Goal: Transaction & Acquisition: Purchase product/service

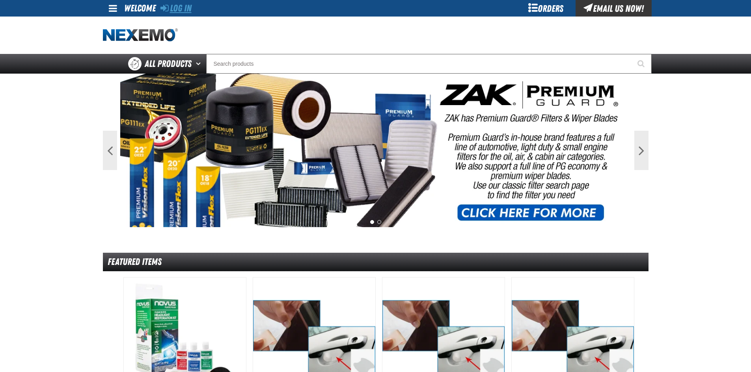
click at [181, 8] on link "Log In" at bounding box center [175, 8] width 31 height 11
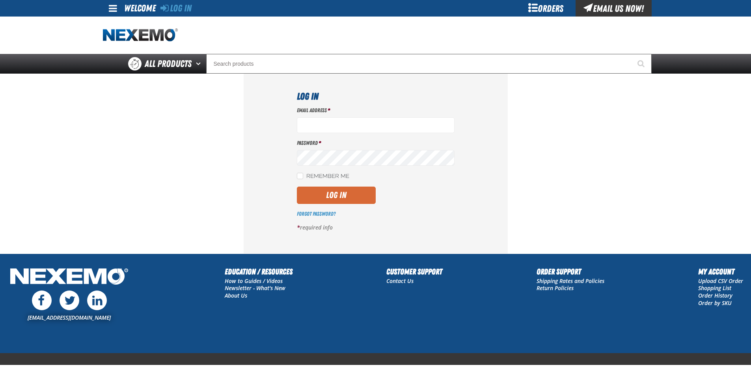
type input "lrodezno@joemyerscars.com"
click at [333, 193] on button "Log In" at bounding box center [336, 195] width 79 height 17
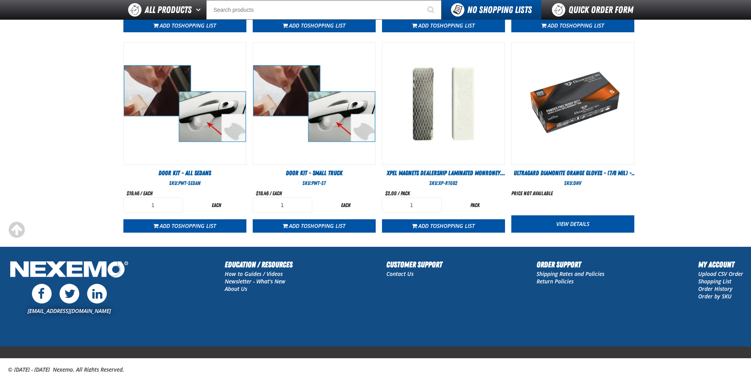
scroll to position [433, 0]
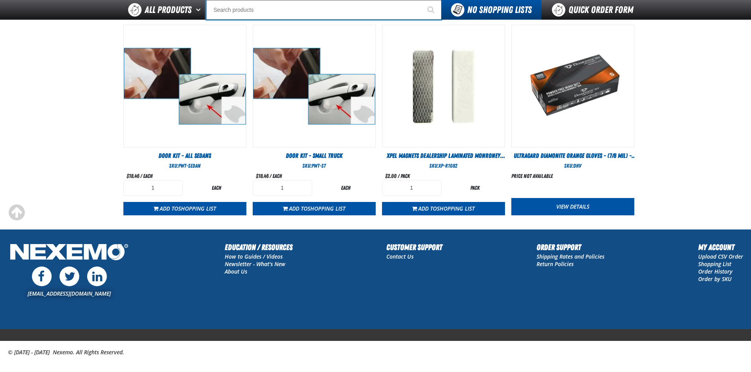
click at [255, 7] on input "Search" at bounding box center [323, 10] width 235 height 20
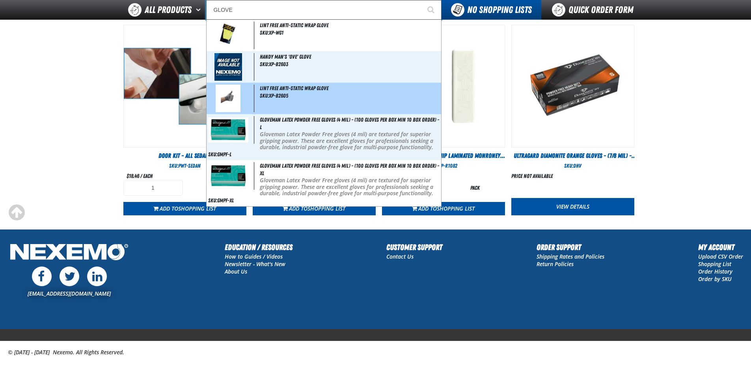
scroll to position [441, 0]
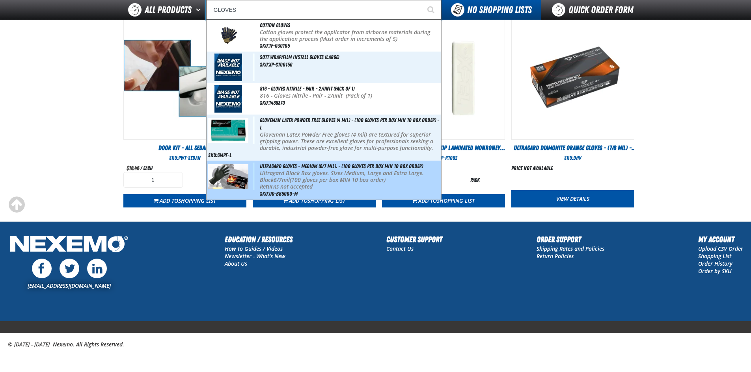
click at [236, 173] on img at bounding box center [228, 176] width 40 height 25
type input "Ultragard gloves - Medium (6/7 mil). - (100 gloves per box MIN 10 box order)"
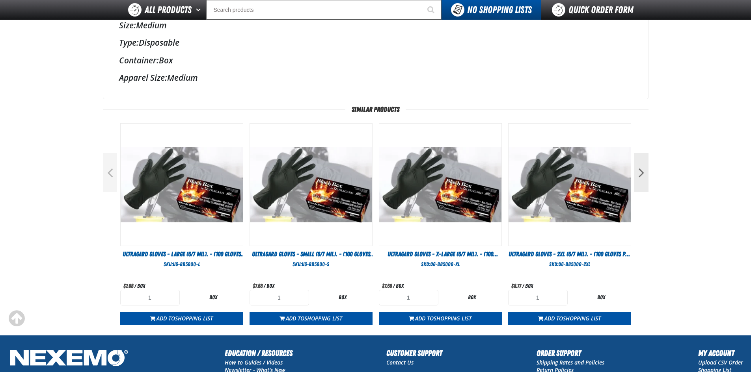
scroll to position [355, 0]
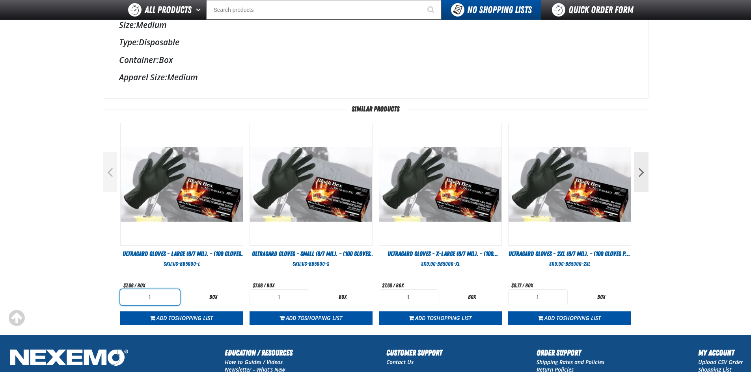
drag, startPoint x: 156, startPoint y: 299, endPoint x: 143, endPoint y: 300, distance: 13.4
click at [143, 300] on input "1" at bounding box center [149, 298] width 59 height 16
type input "10"
click at [188, 320] on span "Shopping List" at bounding box center [194, 317] width 38 height 7
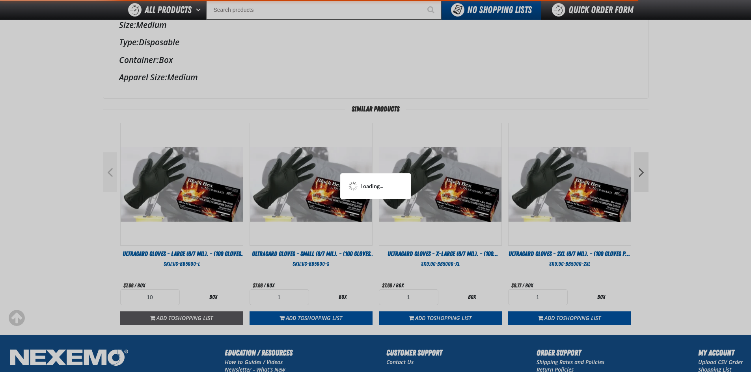
scroll to position [397, 0]
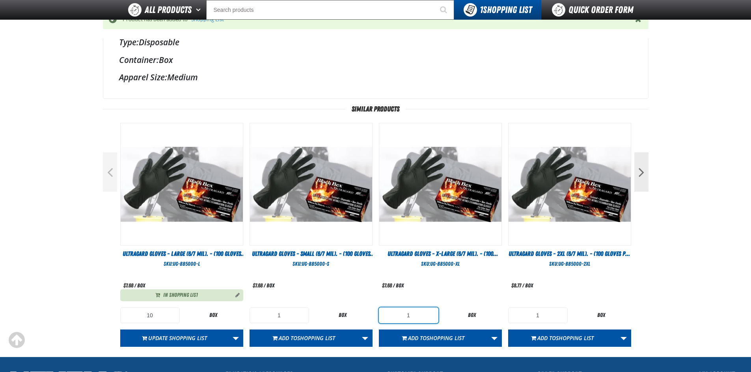
drag, startPoint x: 414, startPoint y: 314, endPoint x: 397, endPoint y: 314, distance: 17.3
click at [397, 314] on input "1" at bounding box center [408, 316] width 59 height 16
type input "10"
click at [416, 336] on span "Add to Shopping List" at bounding box center [436, 337] width 56 height 7
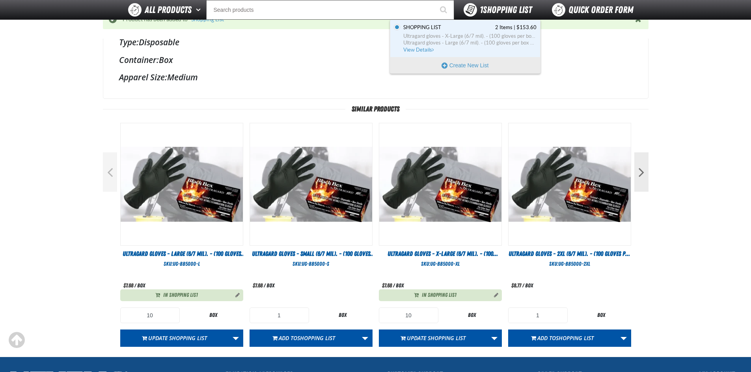
click at [489, 7] on span "1 Shopping List" at bounding box center [505, 9] width 52 height 11
click at [467, 30] on span "Shopping List 2 Items | $153.60" at bounding box center [469, 27] width 133 height 7
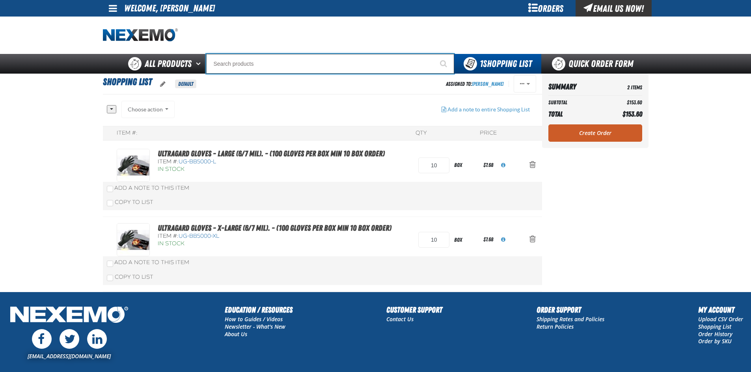
click at [262, 62] on input "Search" at bounding box center [330, 64] width 248 height 20
type input "T"
type input "221-640-3"
click at [434, 54] on button "Start Searching" at bounding box center [444, 64] width 20 height 20
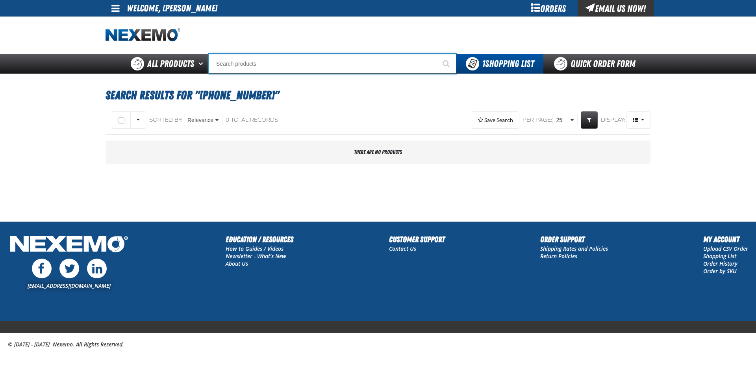
click at [287, 62] on input "Search" at bounding box center [333, 64] width 248 height 20
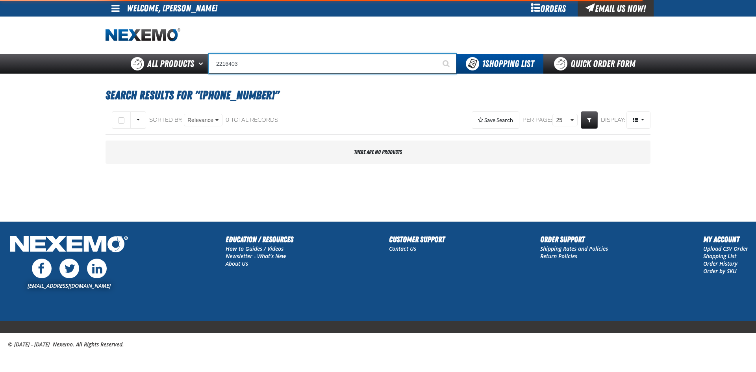
type input "2216403"
click at [437, 54] on button "Start Searching" at bounding box center [447, 64] width 20 height 20
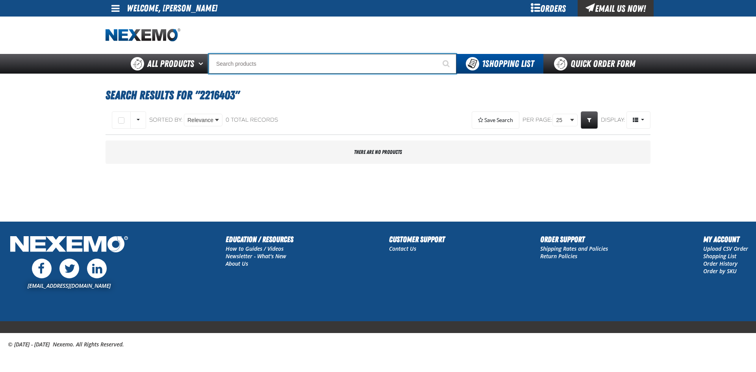
click at [252, 66] on input "Search" at bounding box center [333, 64] width 248 height 20
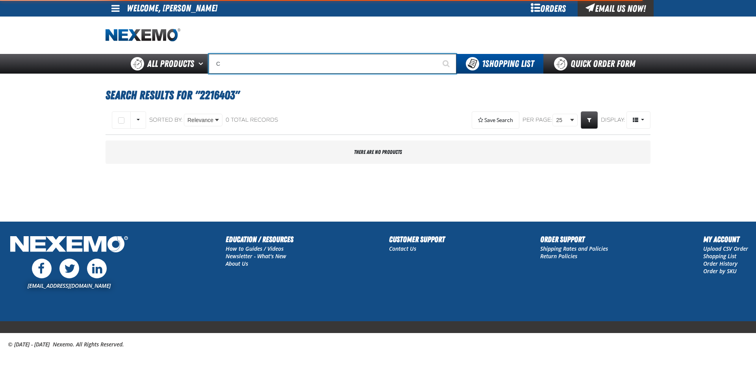
type input "CU"
type input "CURRENT"
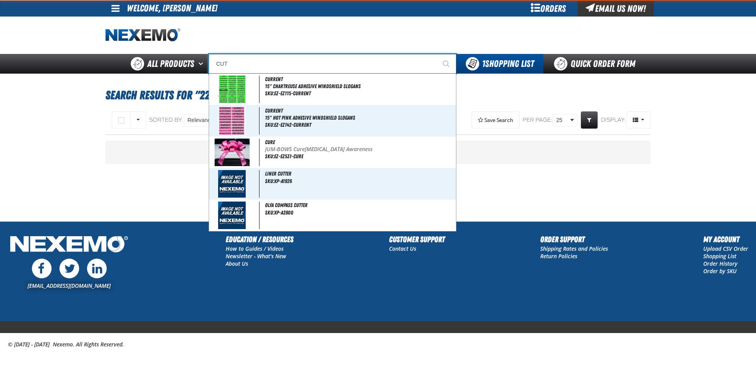
type input "CUT"
type input "CUT Fiber Tape"
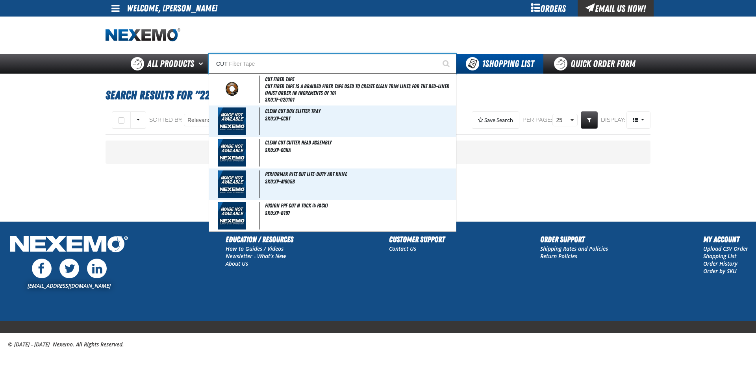
type input "CU"
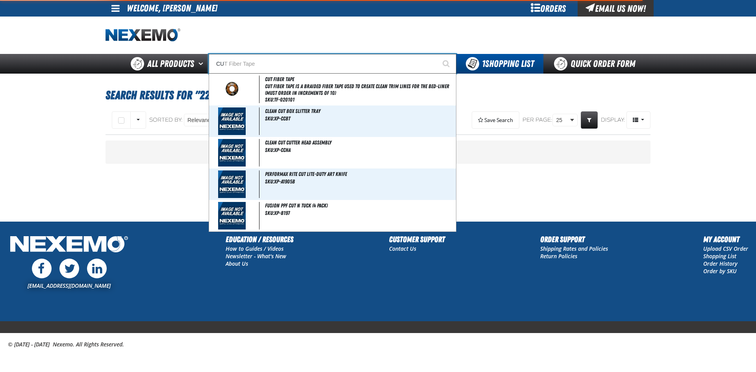
type input "CURRENT"
type input "C"
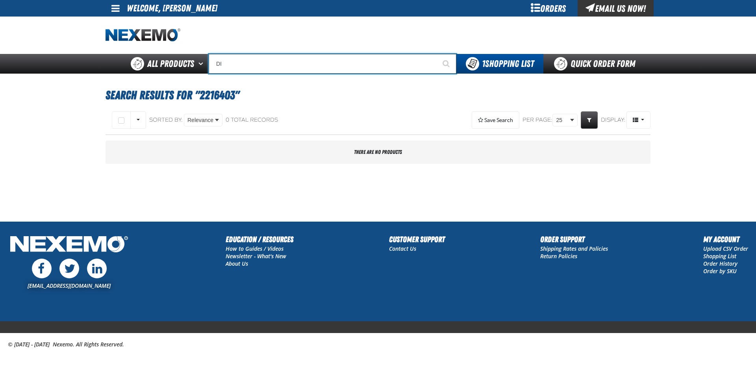
type input "DIS"
type input "DISCOUNT"
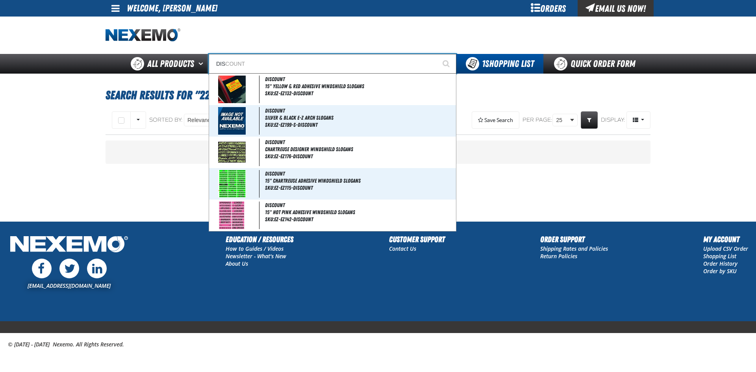
type input "DISC"
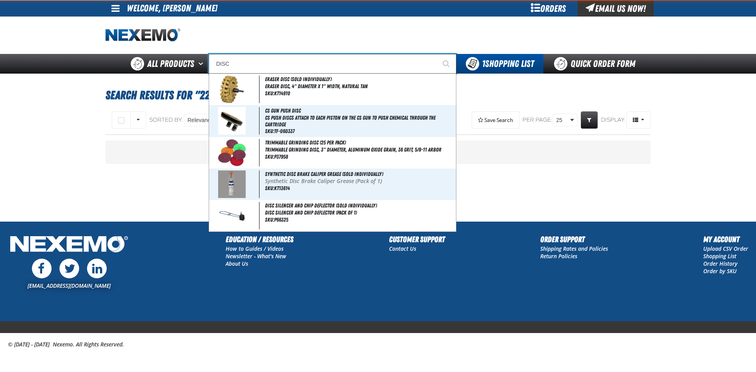
type input "DIS"
type input "DISCOUNT"
type input "DI"
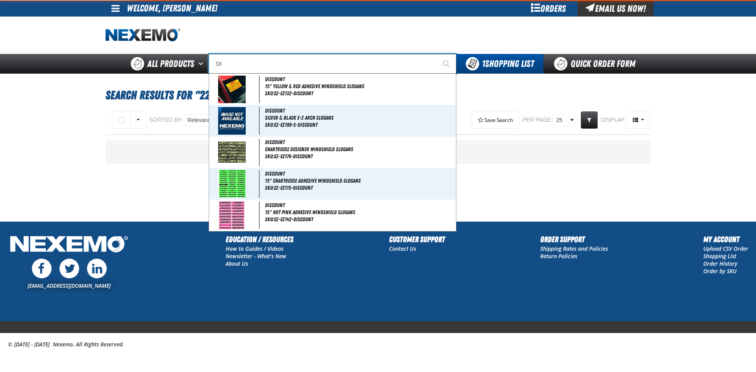
type input "D"
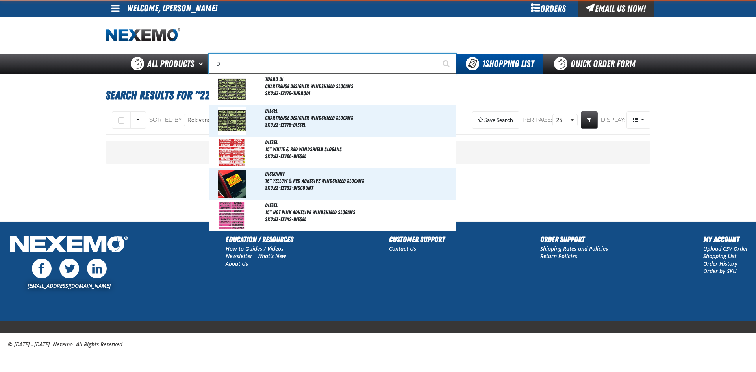
type input "D Alkaline Battery 1.5 Volt (ph)"
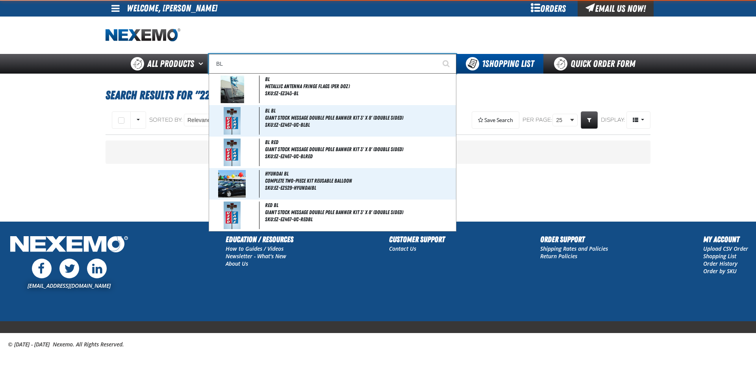
type input "BLA"
type input "BLACK"
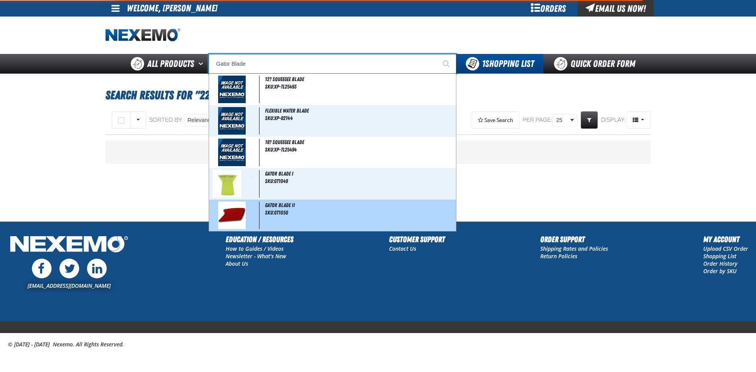
type input "Gator Blade"
type input "Gator Blade I"
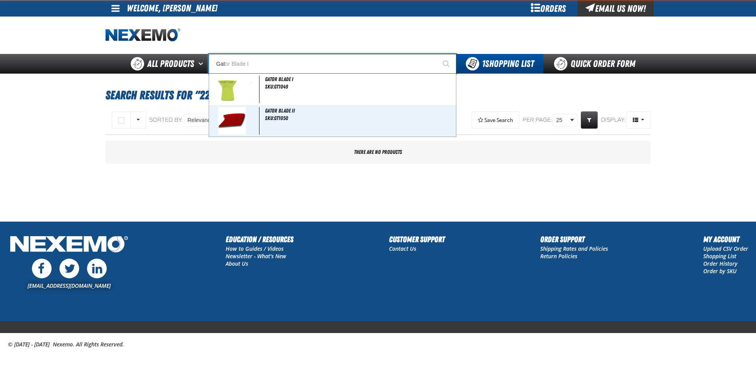
type input "Ga"
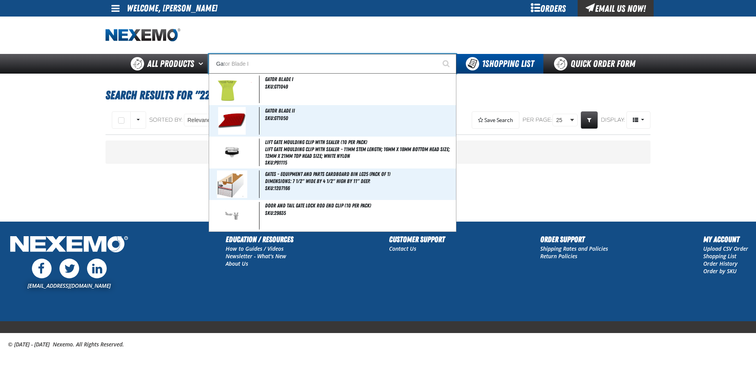
type input "GaS SAVER"
type input "G"
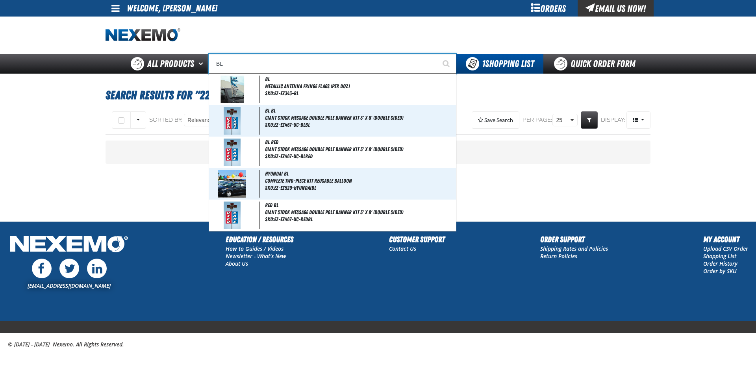
type input "BLA"
type input "BLACK"
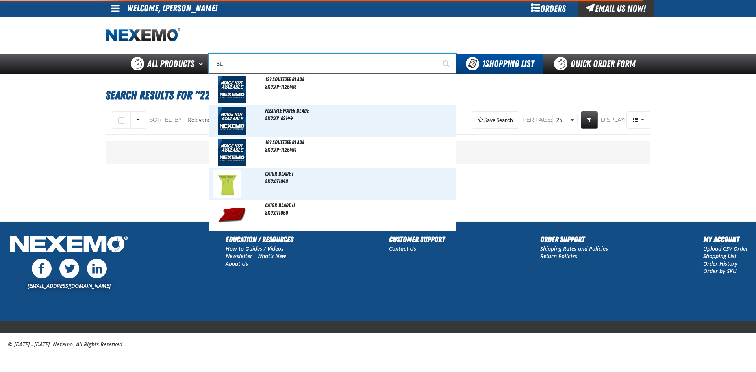
type input "B"
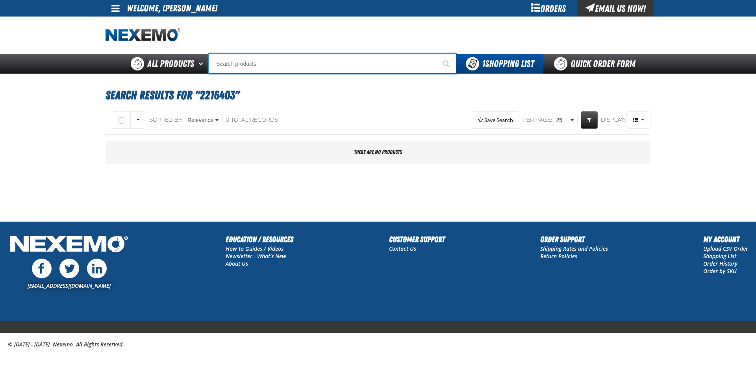
click at [275, 60] on input "Search" at bounding box center [333, 64] width 248 height 20
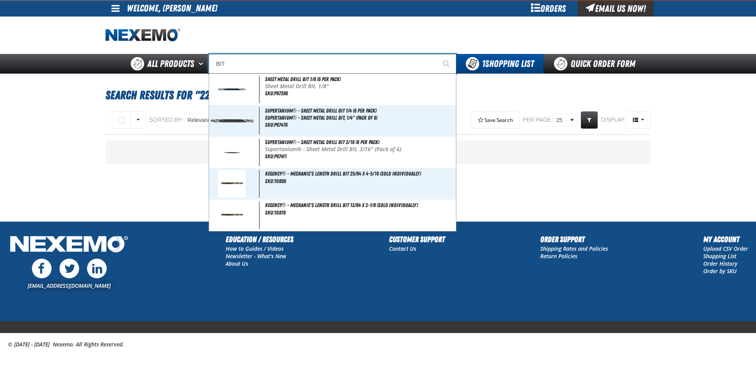
type input "BIT"
click at [437, 54] on button "Start Searching" at bounding box center [447, 64] width 20 height 20
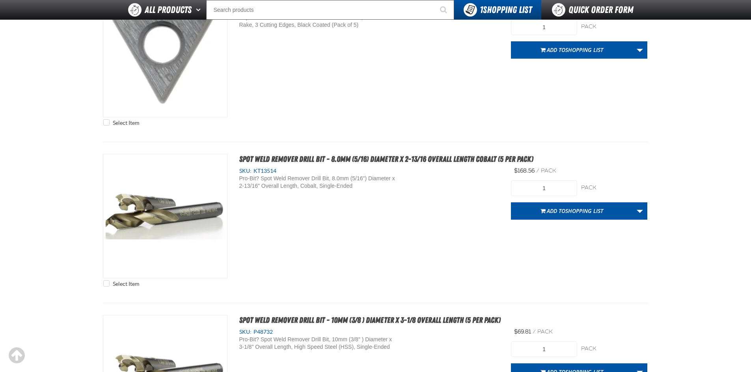
scroll to position [3349, 0]
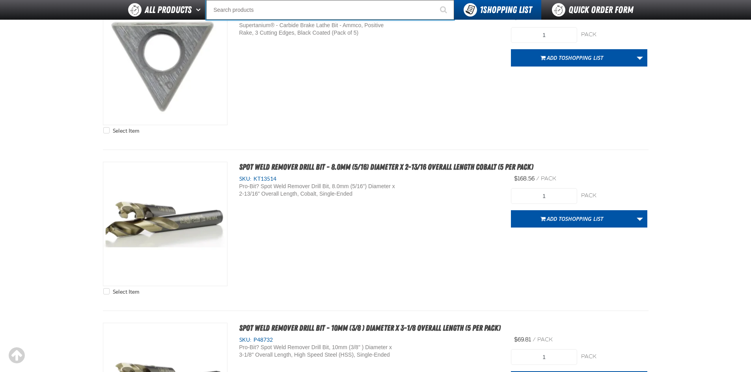
click at [265, 9] on input "Search" at bounding box center [330, 10] width 248 height 20
type input "HU"
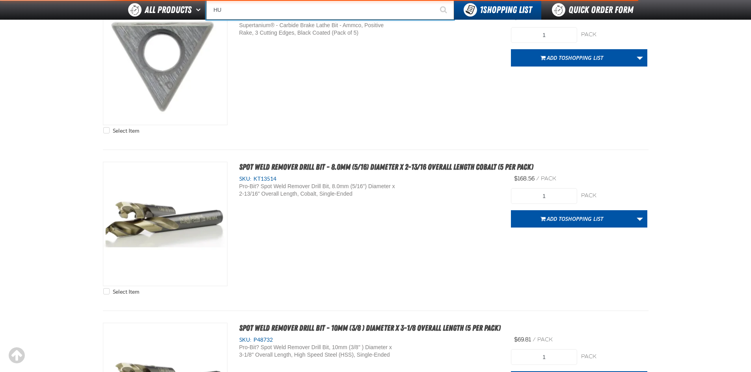
type input "HUGE RE"
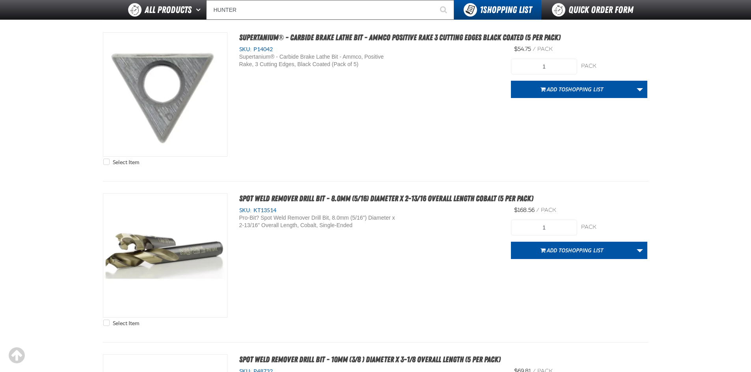
scroll to position [3191, 0]
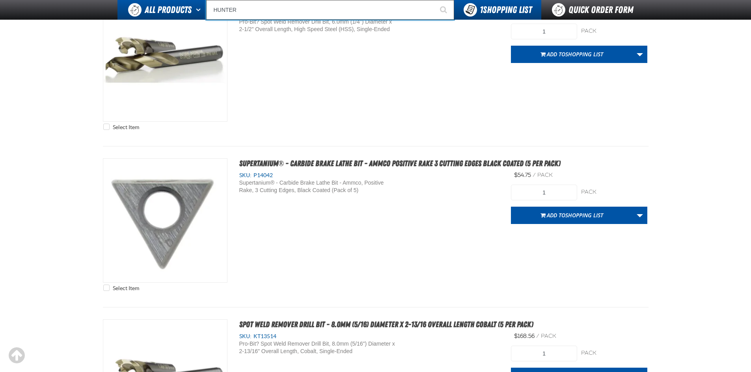
drag, startPoint x: 321, startPoint y: 11, endPoint x: 165, endPoint y: 11, distance: 156.0
click at [165, 11] on div "Back All Products Adhesives After Market Parts Automotive Chemicals Body Hardwa…" at bounding box center [376, 10] width 552 height 20
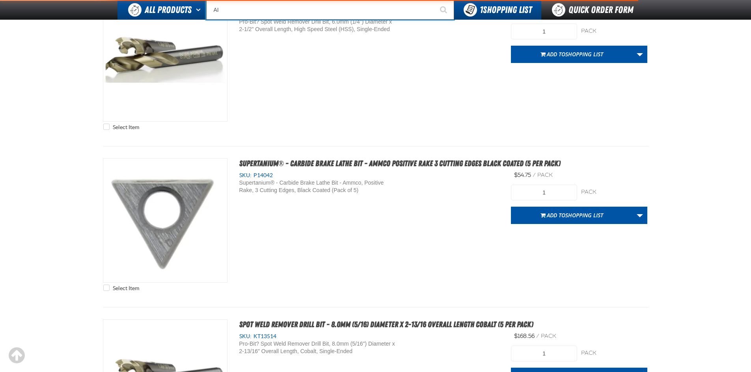
type input "AIR"
type input "AIR COND"
type input "AIR"
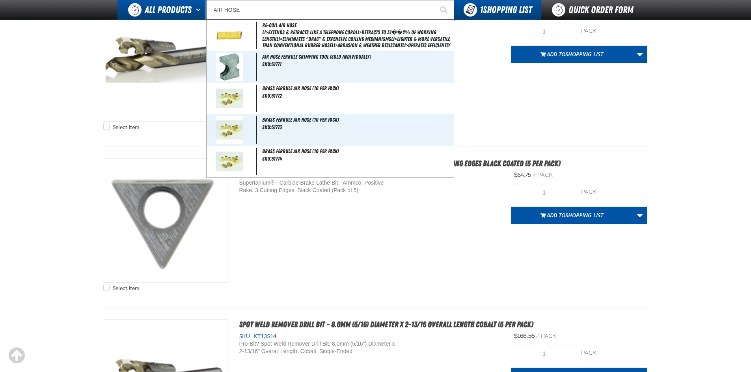
type input "AIR HOSE"
click at [434, 0] on button "Start Searching" at bounding box center [444, 10] width 20 height 20
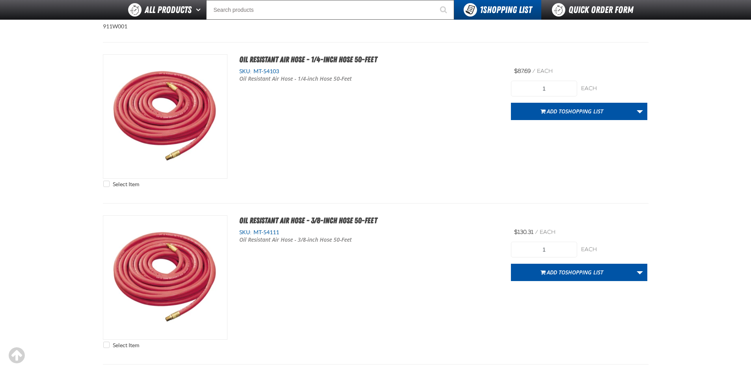
scroll to position [1418, 0]
